Goal: Task Accomplishment & Management: Manage account settings

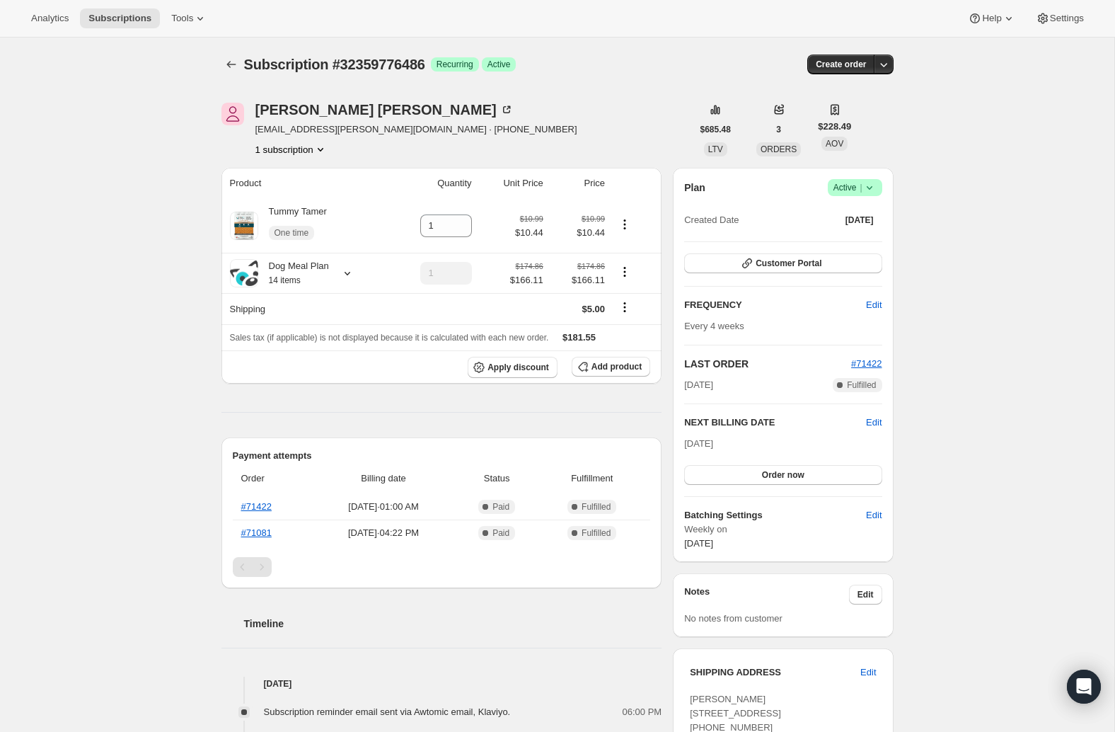
drag, startPoint x: 146, startPoint y: 212, endPoint x: 139, endPoint y: 216, distance: 8.3
click at [350, 271] on icon at bounding box center [347, 273] width 14 height 14
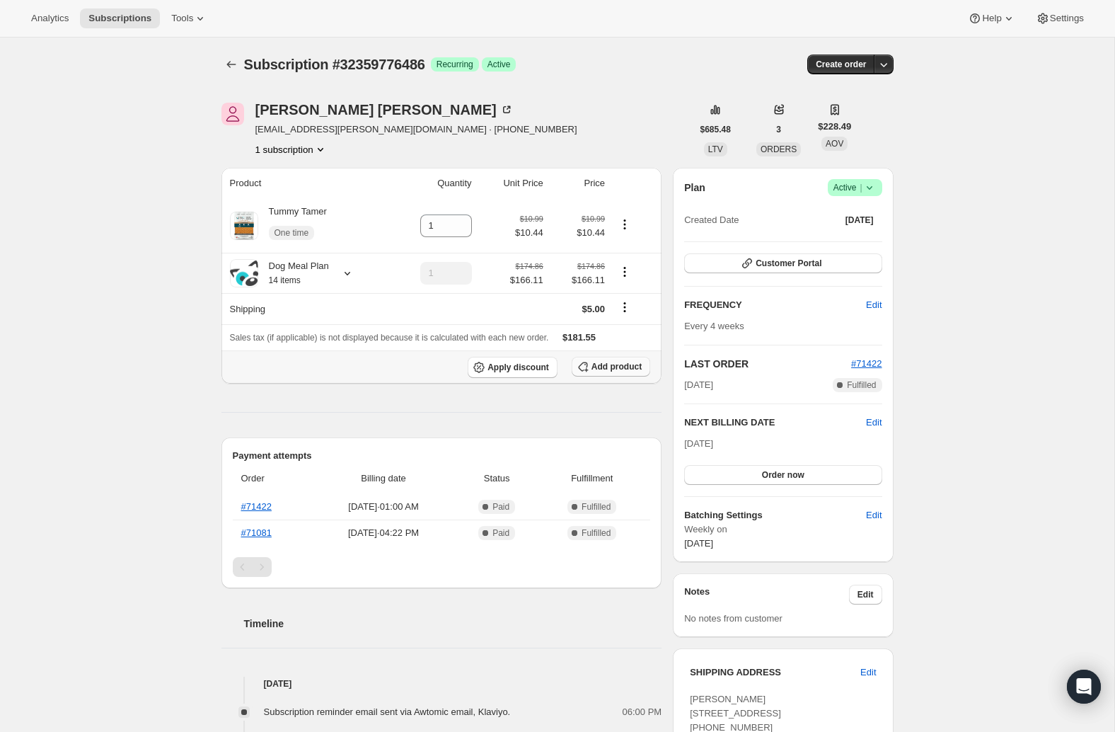
click at [607, 369] on span "Add product" at bounding box center [617, 366] width 50 height 11
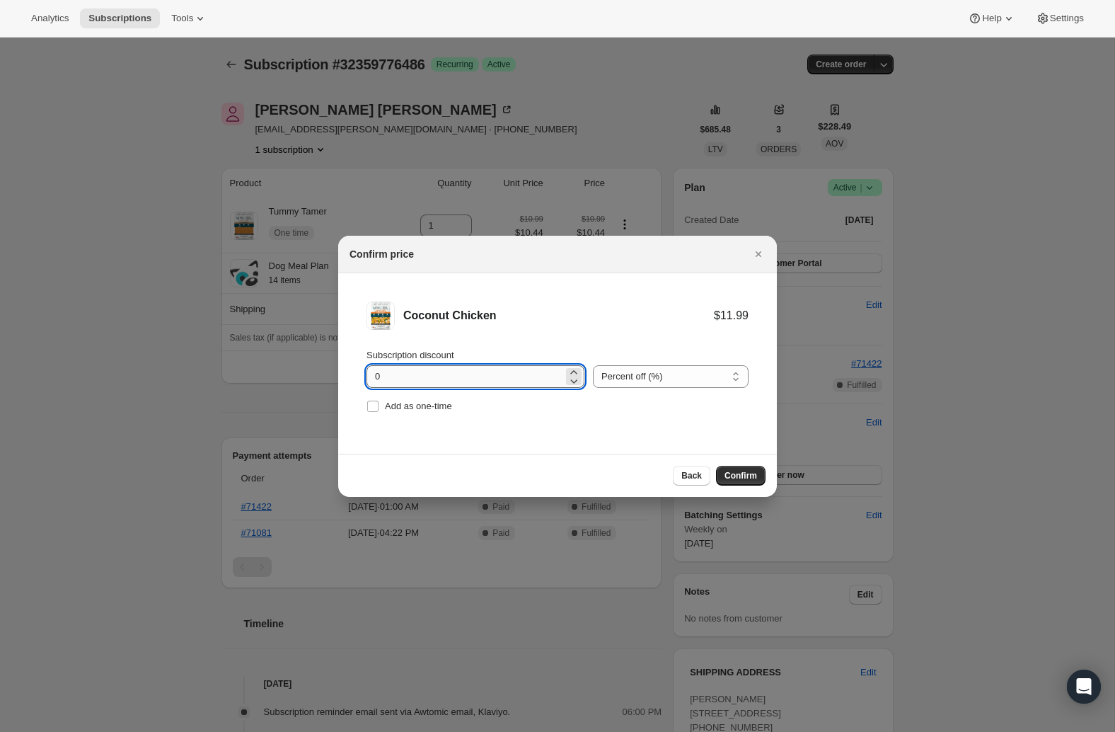
click at [433, 371] on input "0" at bounding box center [465, 376] width 197 height 23
type input "100"
click at [379, 407] on span ":req:" at bounding box center [373, 406] width 13 height 13
click at [379, 407] on input "Add as one-time" at bounding box center [372, 406] width 11 height 11
checkbox input "true"
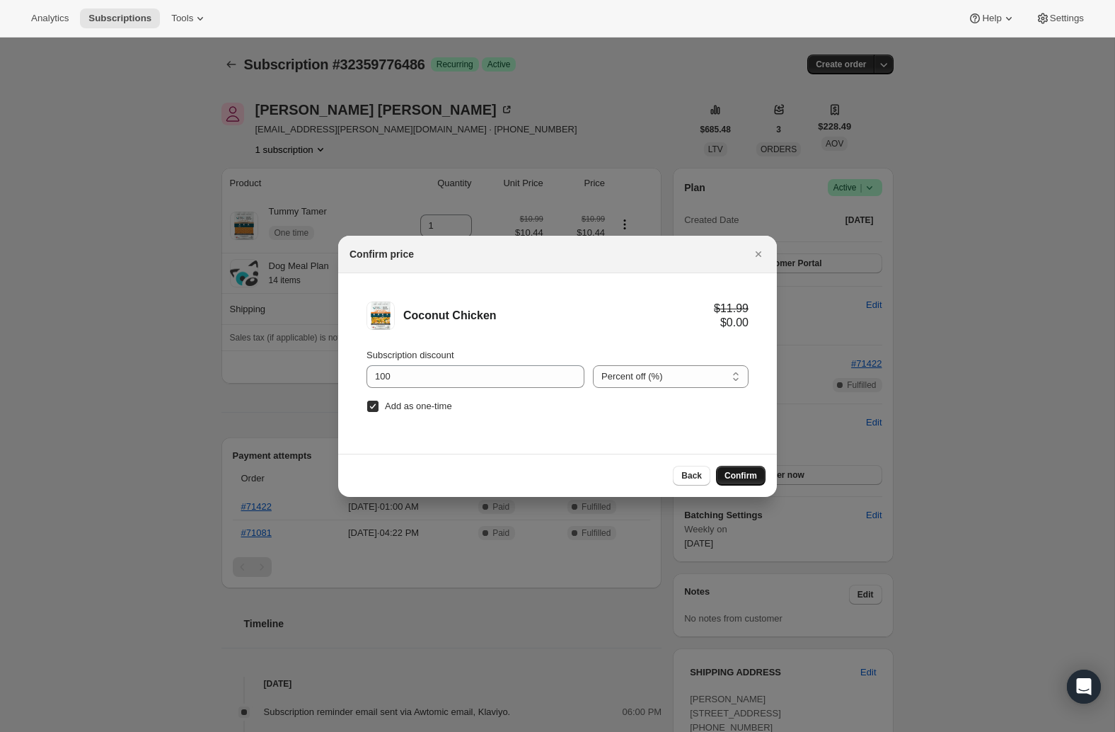
click at [745, 475] on span "Confirm" at bounding box center [741, 475] width 33 height 11
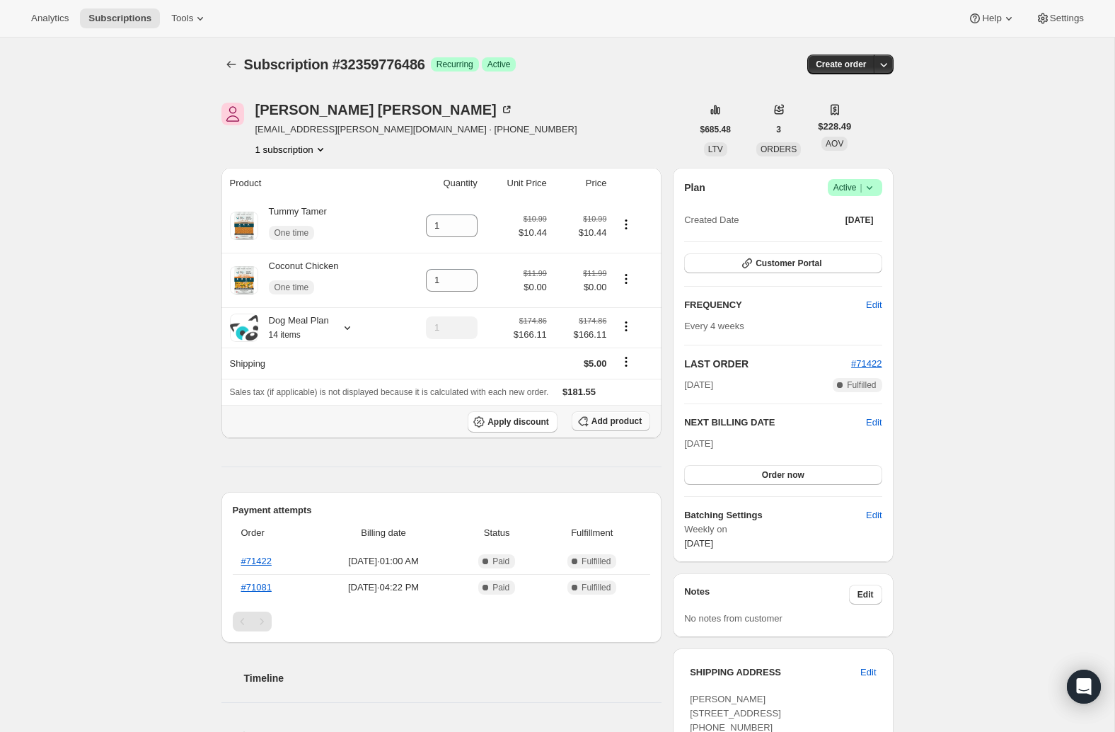
click at [601, 426] on span "Add product" at bounding box center [617, 420] width 50 height 11
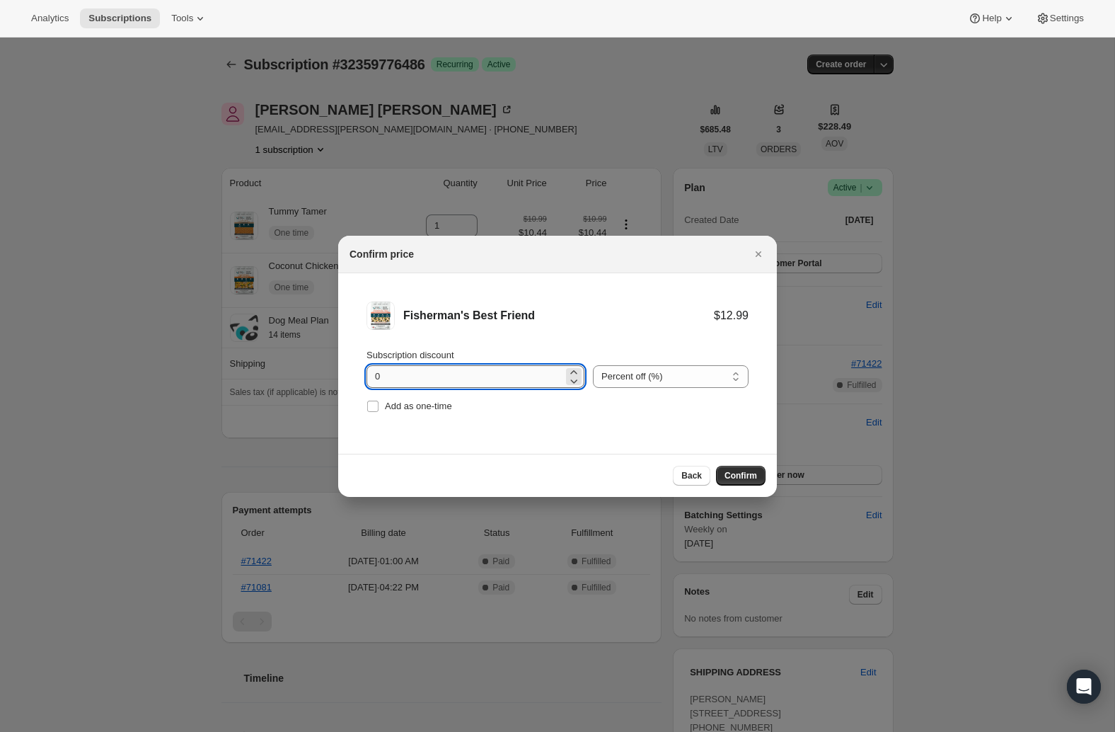
click at [398, 379] on input "0" at bounding box center [465, 376] width 197 height 23
type input "100"
click at [370, 405] on input "Add as one-time" at bounding box center [372, 406] width 11 height 11
checkbox input "true"
click at [735, 476] on span "Confirm" at bounding box center [741, 475] width 33 height 11
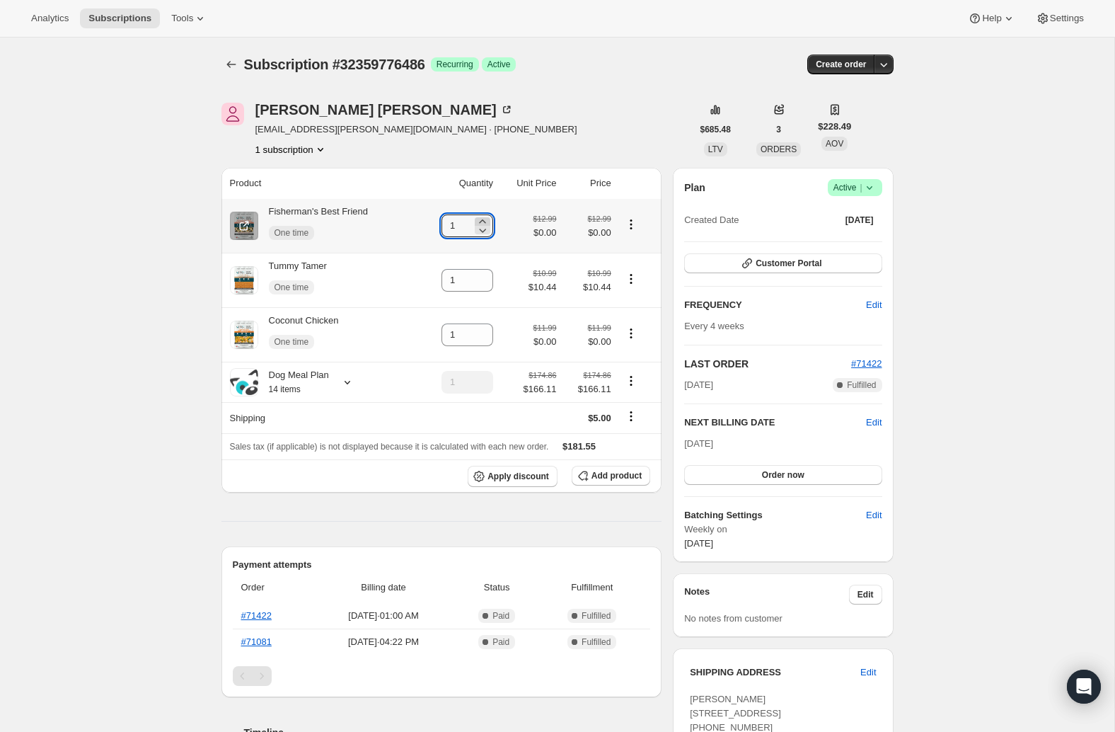
click at [484, 221] on icon at bounding box center [482, 221] width 6 height 4
type input "2"
click at [609, 478] on span "Add product" at bounding box center [617, 475] width 50 height 11
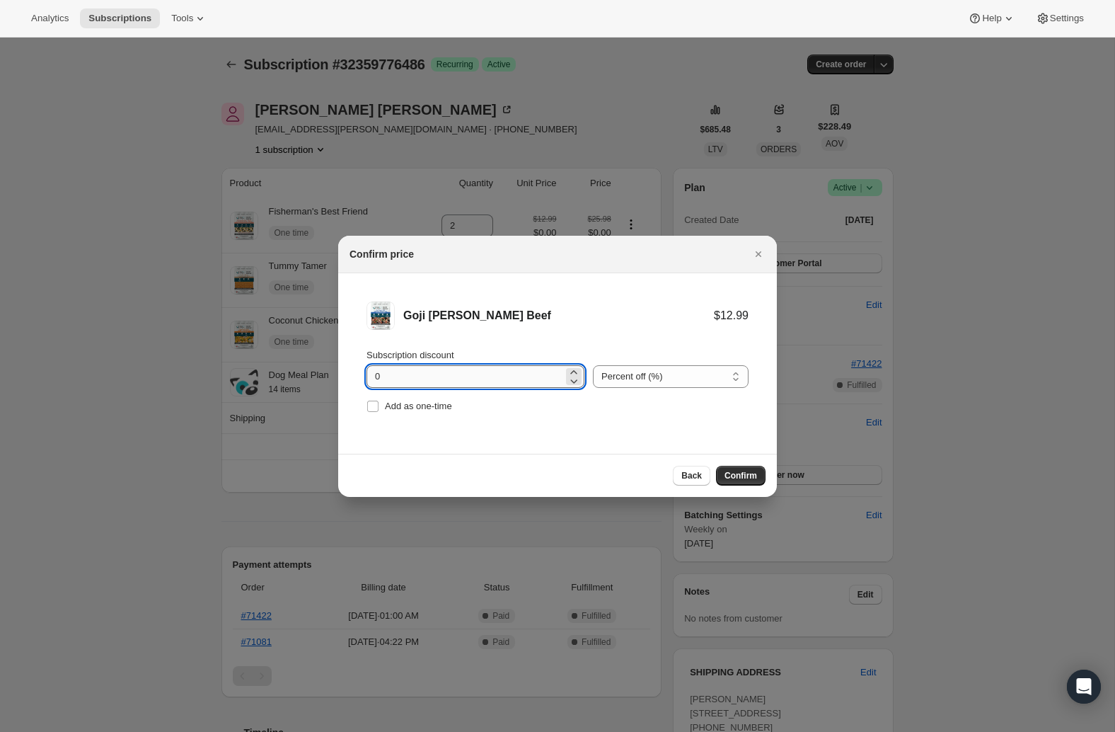
click at [374, 374] on input "0" at bounding box center [465, 376] width 197 height 23
type input "100"
click at [374, 403] on input "Add as one-time" at bounding box center [372, 406] width 11 height 11
checkbox input "true"
click at [739, 476] on span "Confirm" at bounding box center [741, 475] width 33 height 11
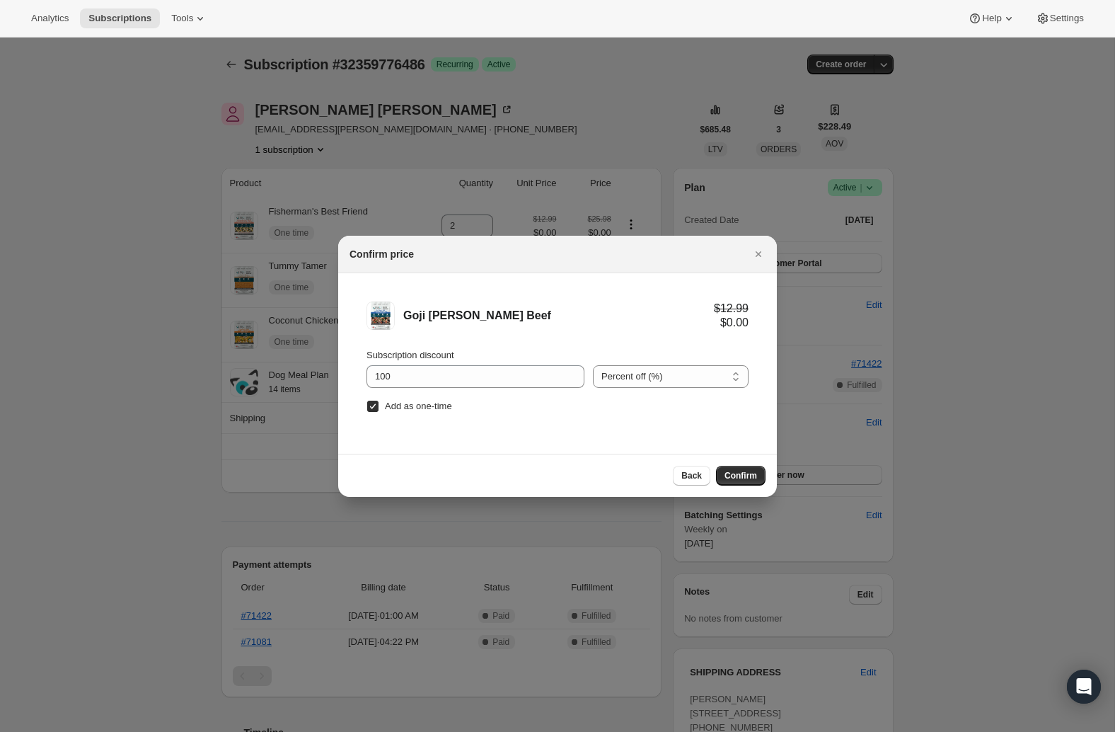
type input "1"
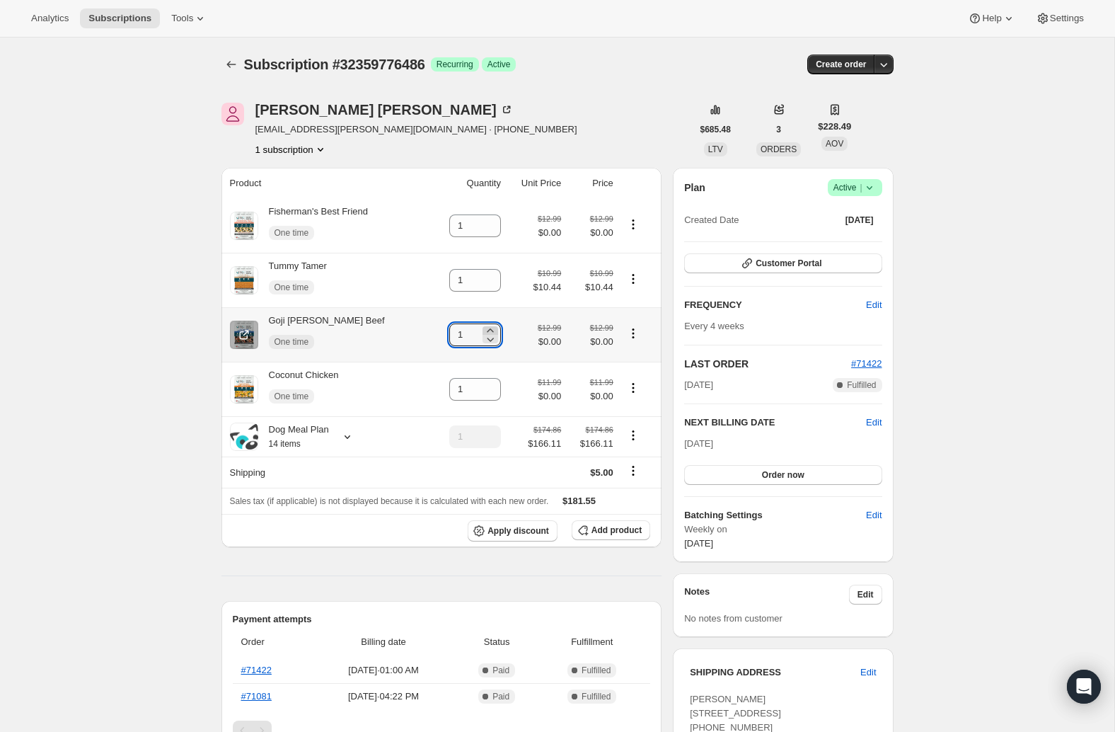
click at [486, 330] on icon at bounding box center [490, 330] width 14 height 14
type input "2"
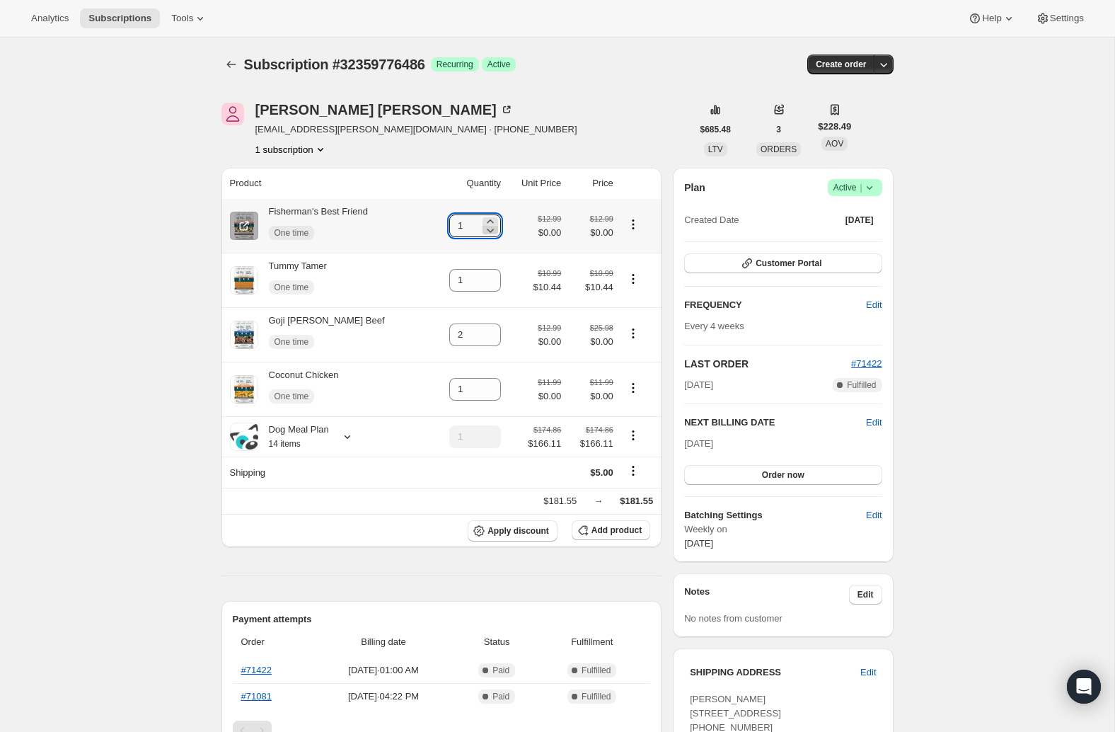
click at [487, 222] on icon at bounding box center [490, 221] width 6 height 4
type input "2"
click at [609, 528] on span "Add product" at bounding box center [617, 529] width 50 height 11
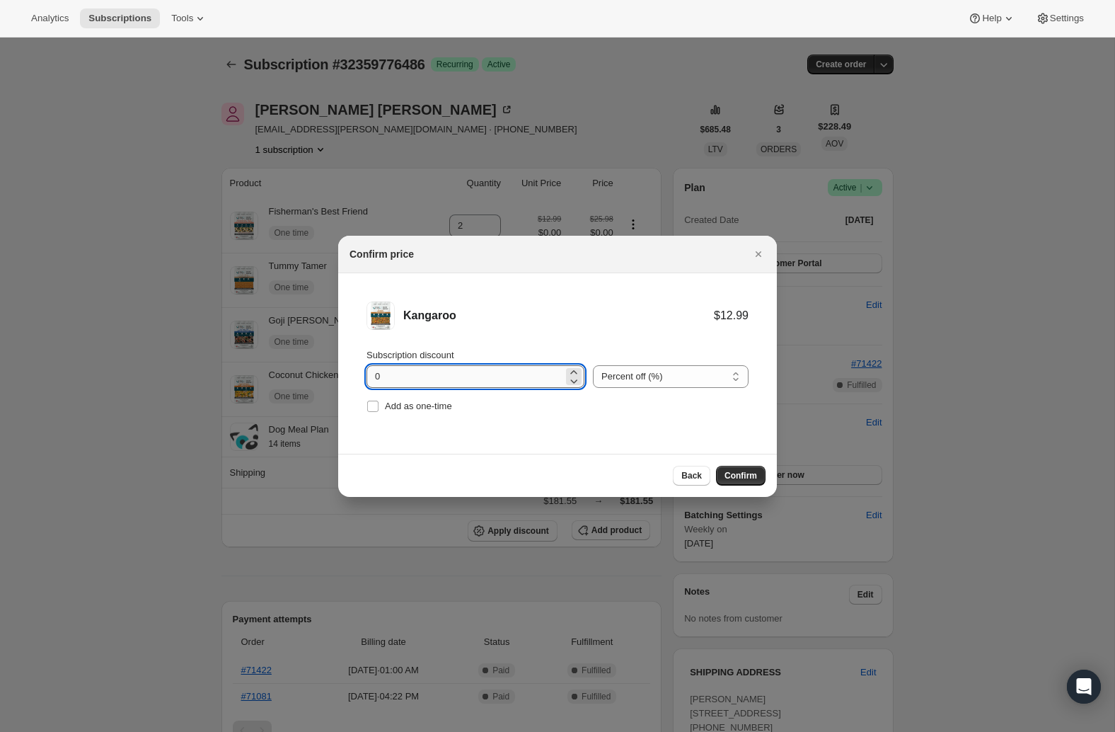
click at [369, 376] on input "0" at bounding box center [465, 376] width 197 height 23
type input "100"
click at [372, 406] on input "Add as one-time" at bounding box center [372, 406] width 11 height 11
checkbox input "true"
click at [737, 475] on span "Confirm" at bounding box center [741, 475] width 33 height 11
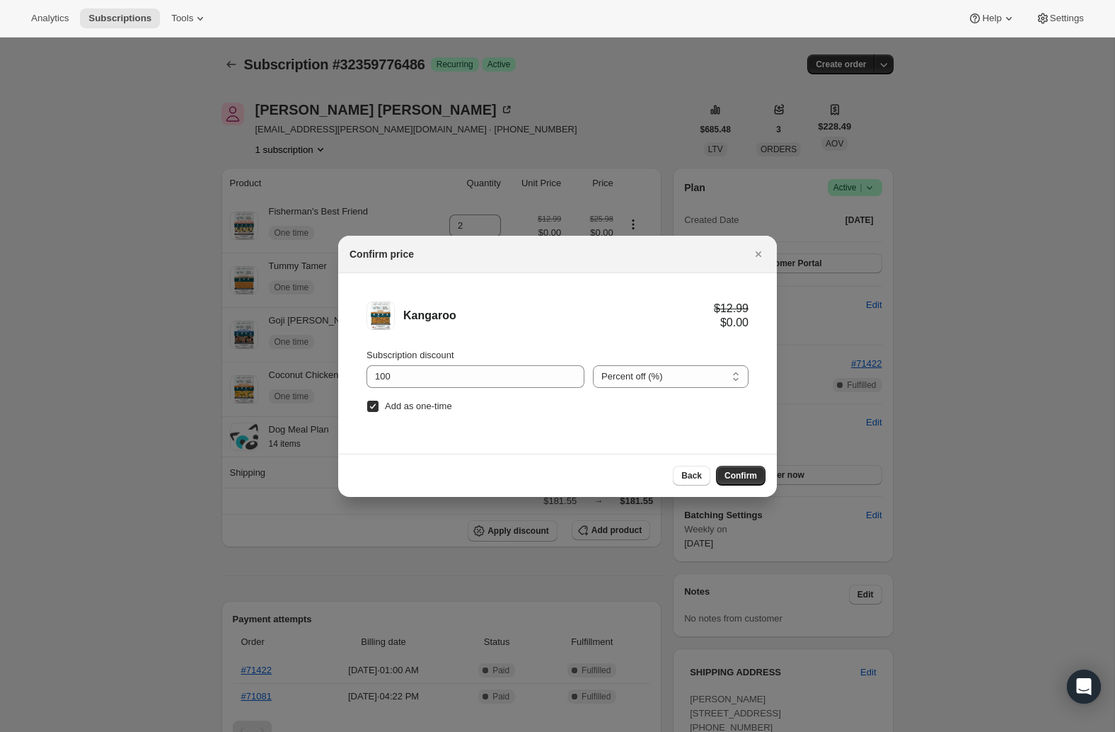
type input "1"
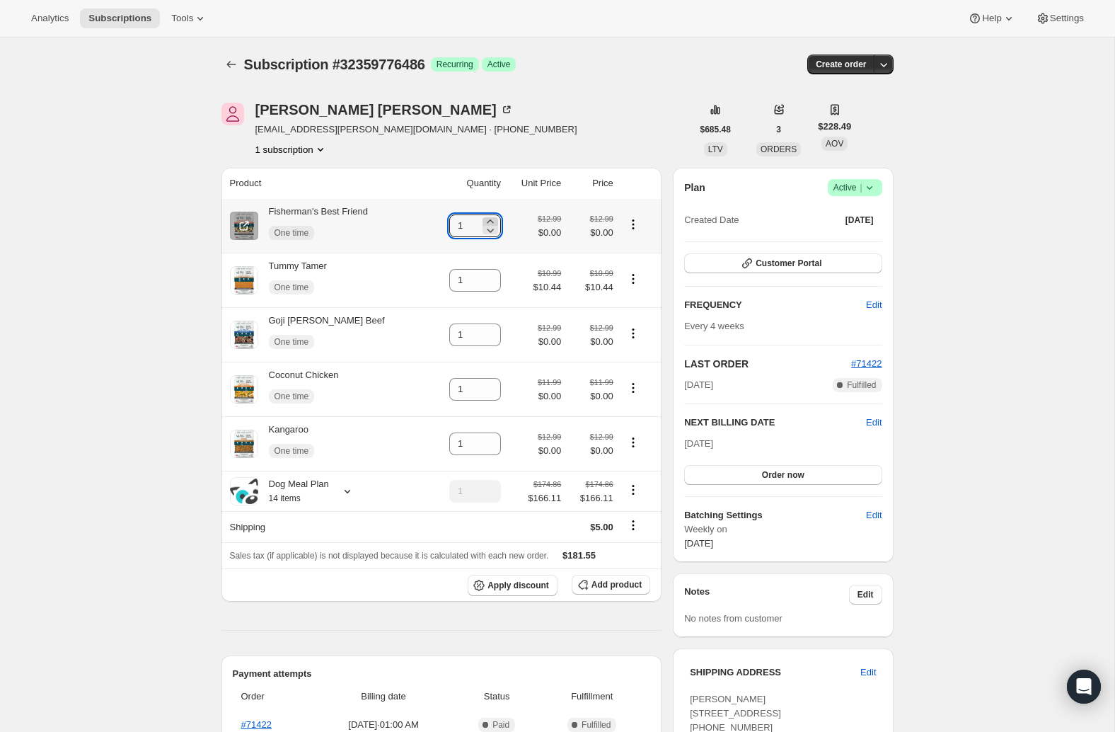
click at [483, 221] on icon at bounding box center [490, 221] width 14 height 14
type input "2"
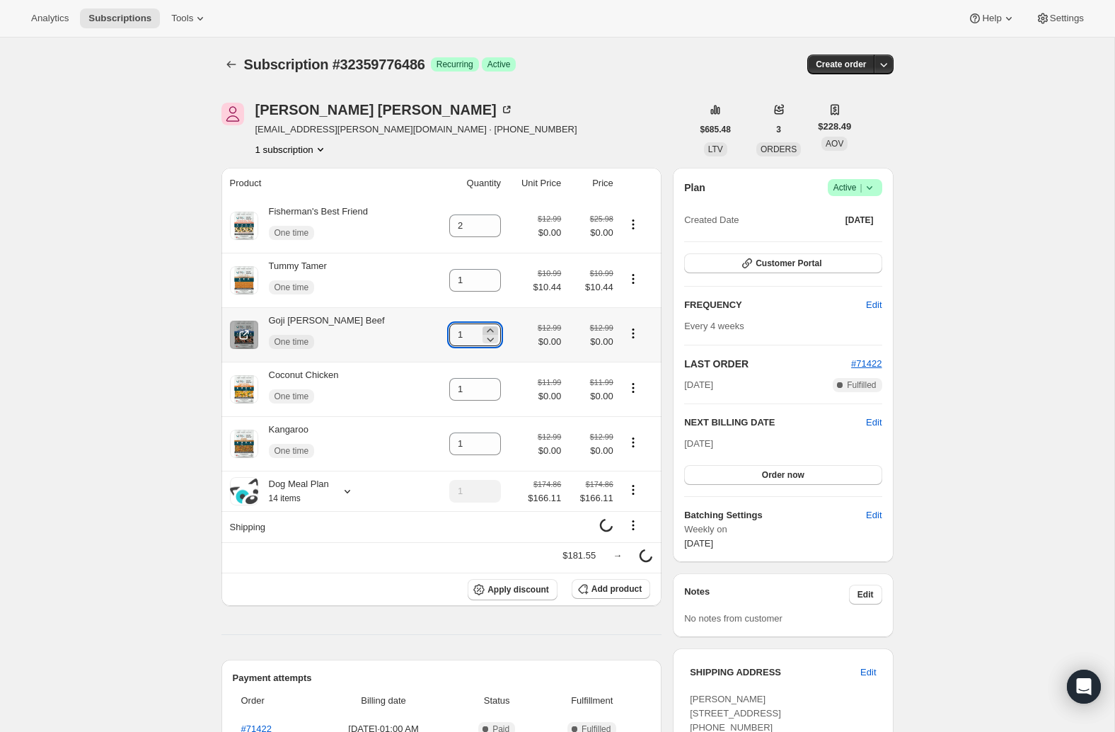
click at [487, 332] on icon at bounding box center [490, 330] width 6 height 4
type input "2"
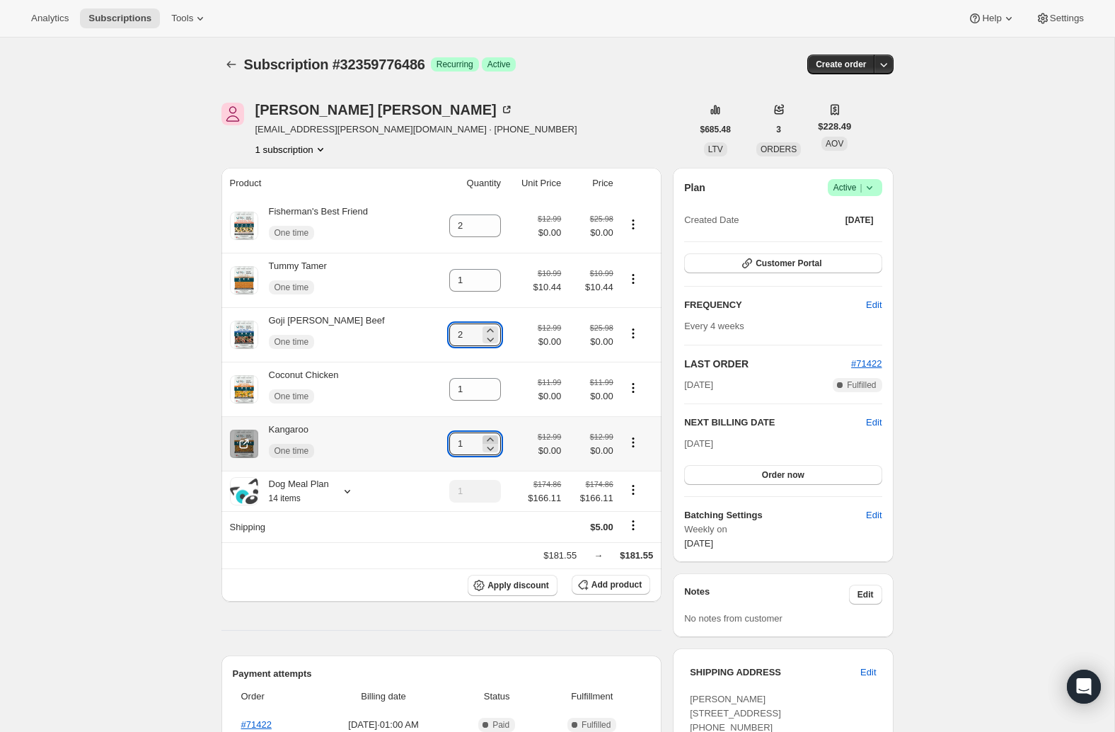
click at [487, 441] on icon at bounding box center [490, 439] width 6 height 4
type input "2"
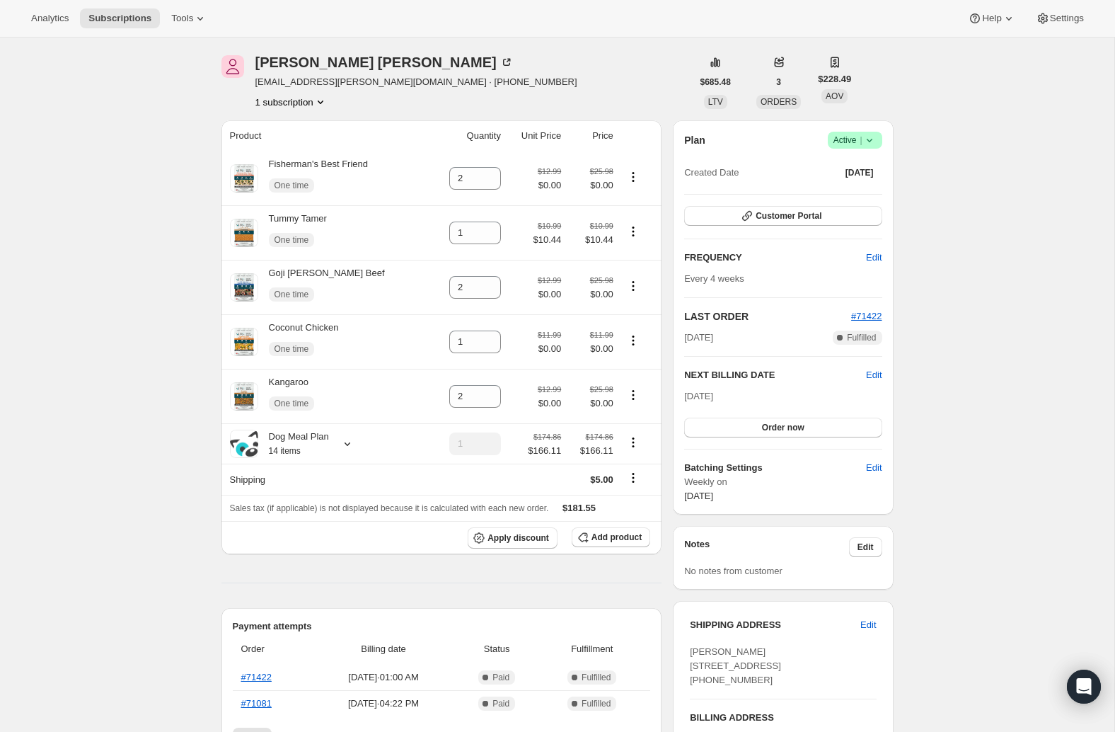
scroll to position [1, 0]
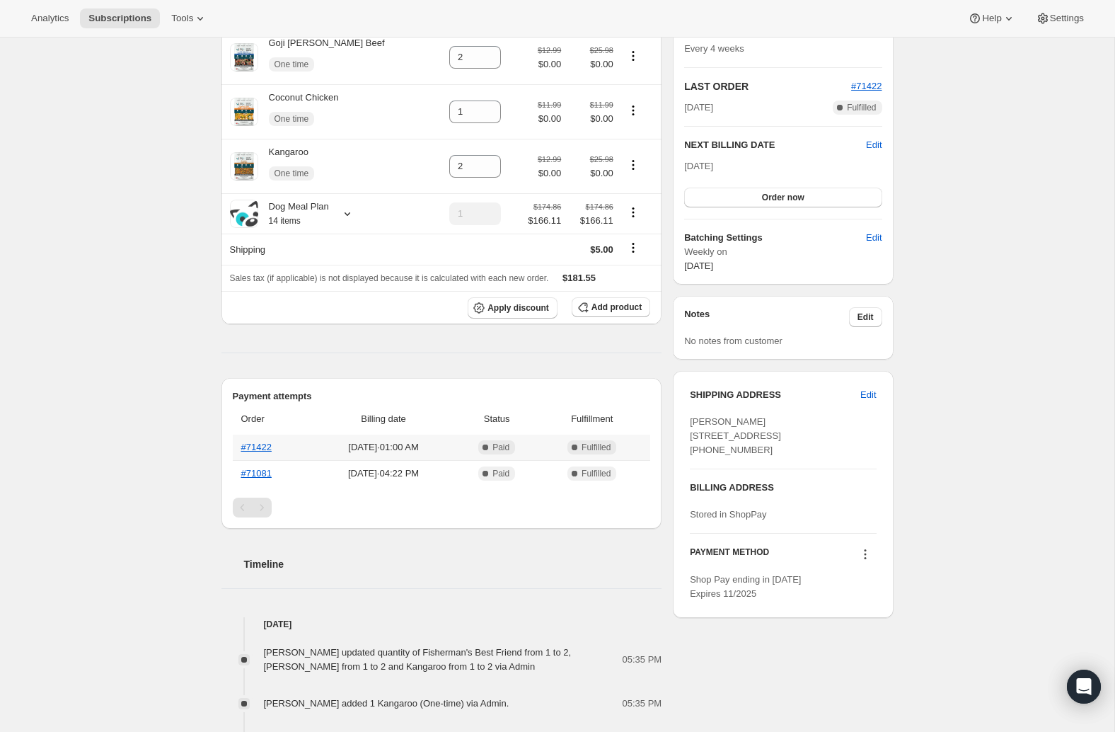
scroll to position [283, 0]
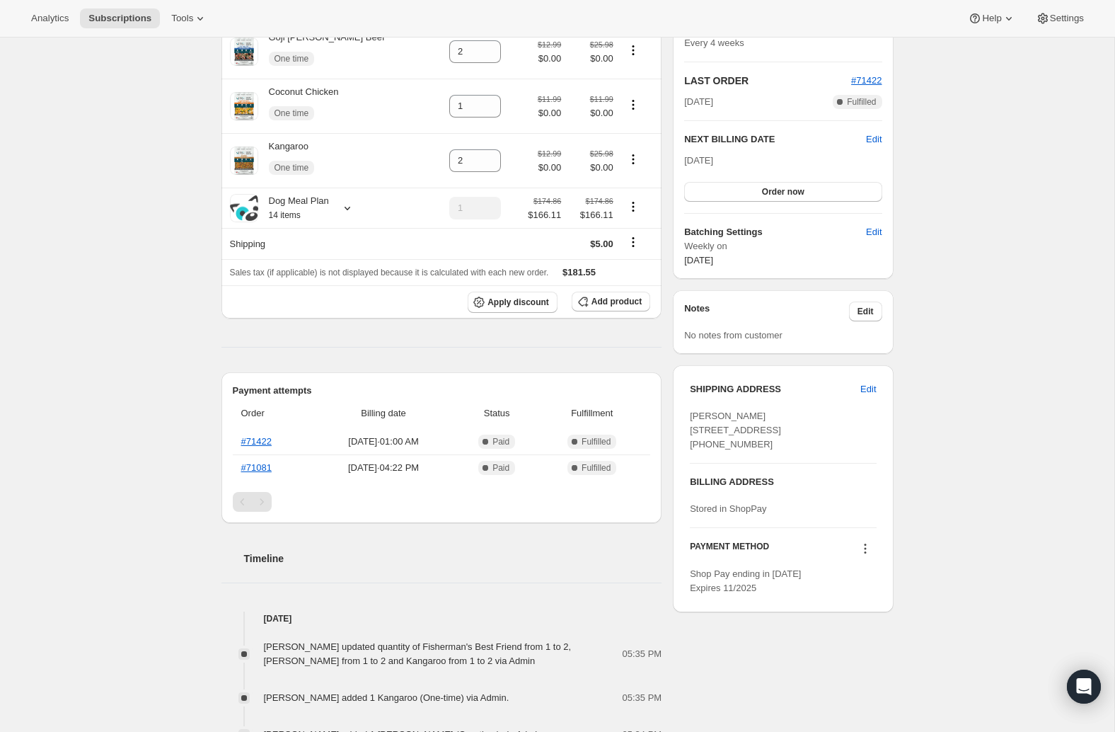
click at [166, 421] on div "Subscription #32359776486. This page is ready Subscription #32359776486 Success…" at bounding box center [557, 675] width 1115 height 1843
click at [247, 444] on link "#71422" at bounding box center [256, 441] width 30 height 11
click at [257, 470] on link "#71081" at bounding box center [256, 467] width 30 height 11
click at [135, 200] on div "Subscription #32359776486. This page is ready Subscription #32359776486 Success…" at bounding box center [557, 675] width 1115 height 1843
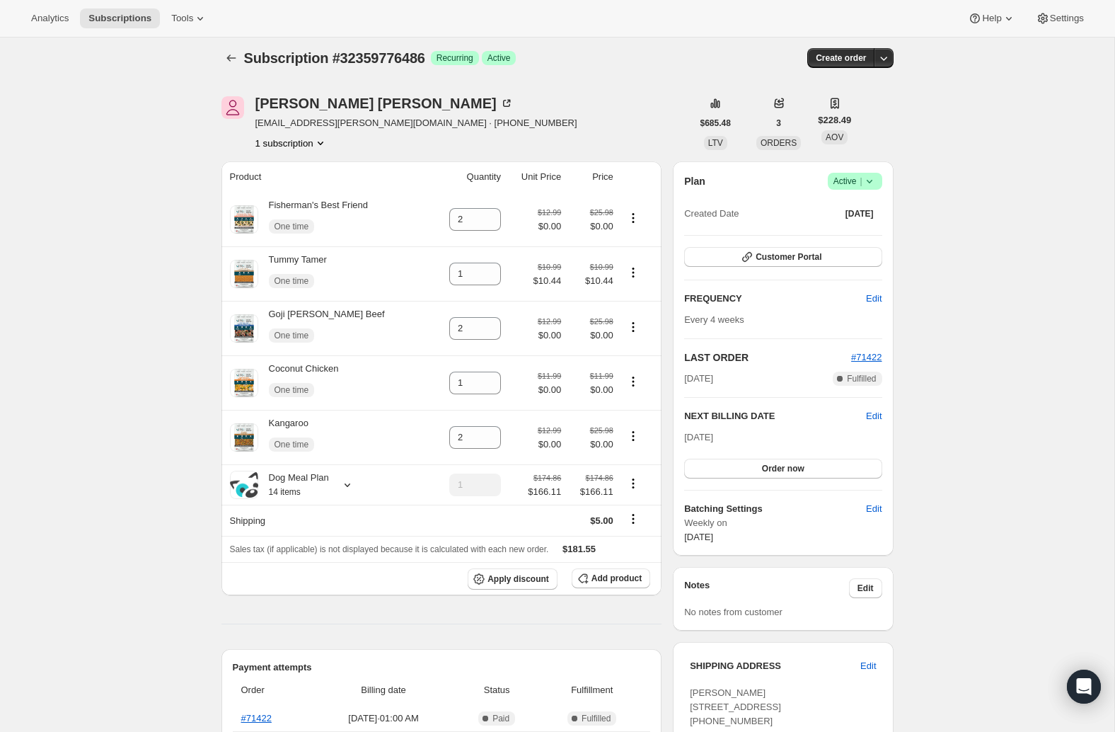
scroll to position [0, 0]
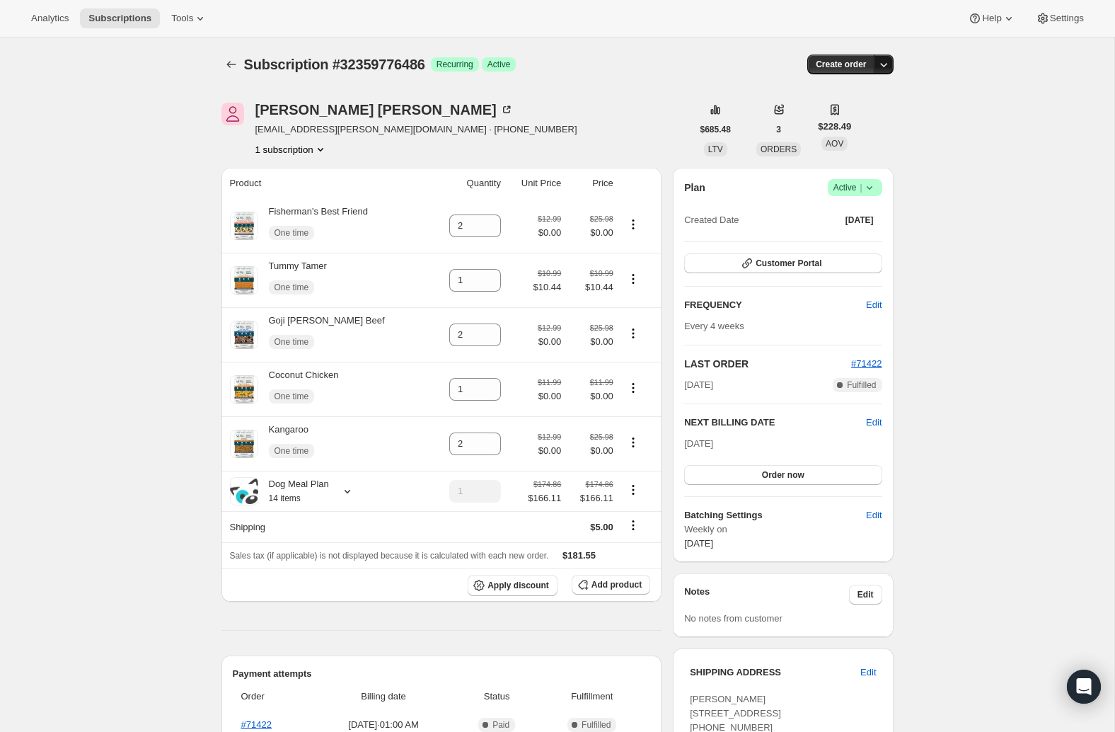
click at [893, 66] on button "button" at bounding box center [884, 64] width 20 height 20
drag, startPoint x: 105, startPoint y: 270, endPoint x: 120, endPoint y: 217, distance: 55.3
click at [310, 109] on div "Janet Hoyle" at bounding box center [384, 110] width 258 height 14
